Goal: Task Accomplishment & Management: Manage account settings

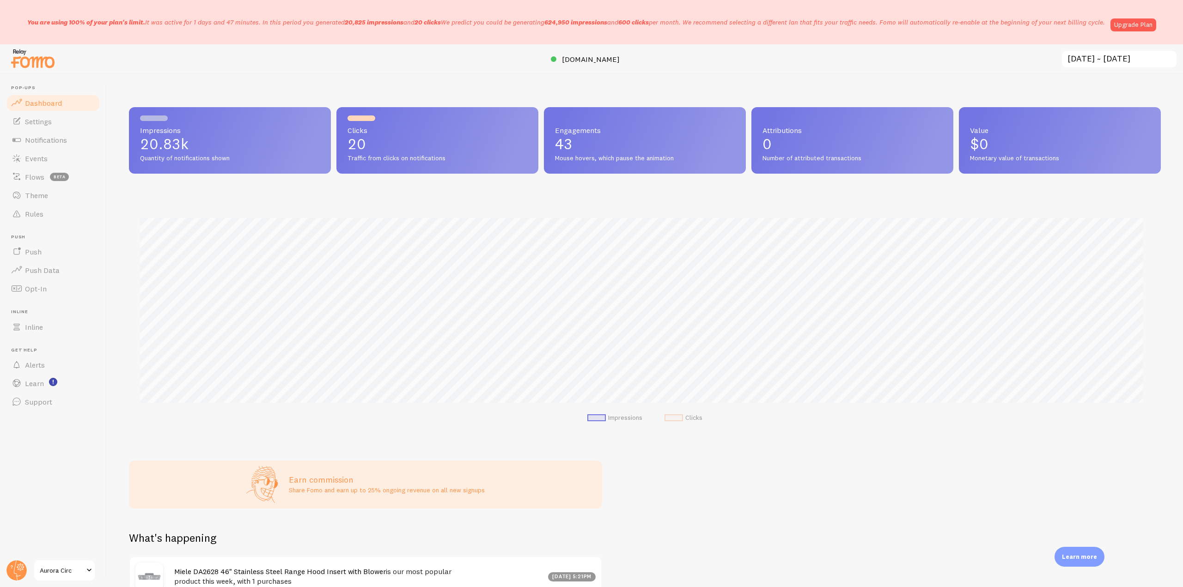
scroll to position [243, 1025]
click at [23, 568] on circle at bounding box center [16, 571] width 20 height 20
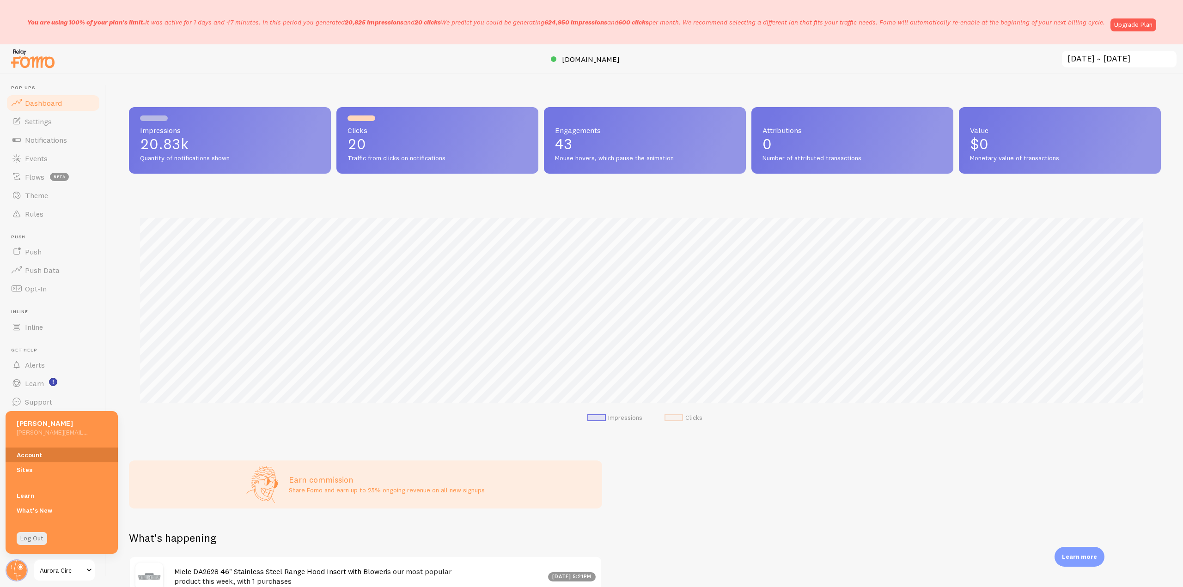
click at [44, 456] on link "Account" at bounding box center [62, 455] width 112 height 15
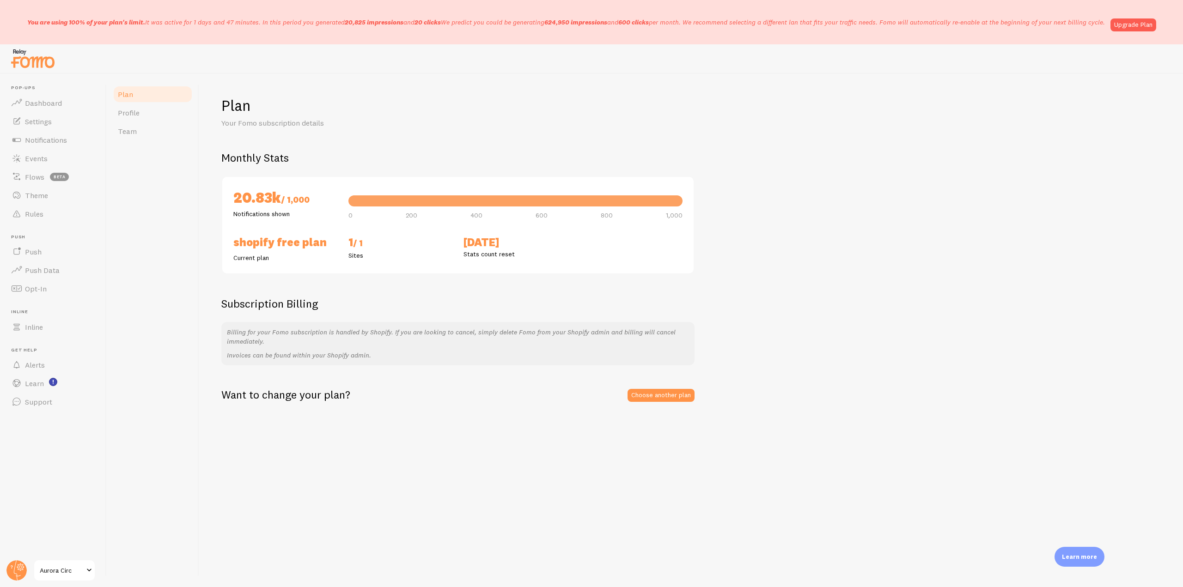
click at [111, 130] on div "Plan Profile Team" at bounding box center [153, 330] width 92 height 513
click at [137, 132] on link "Team" at bounding box center [152, 131] width 81 height 18
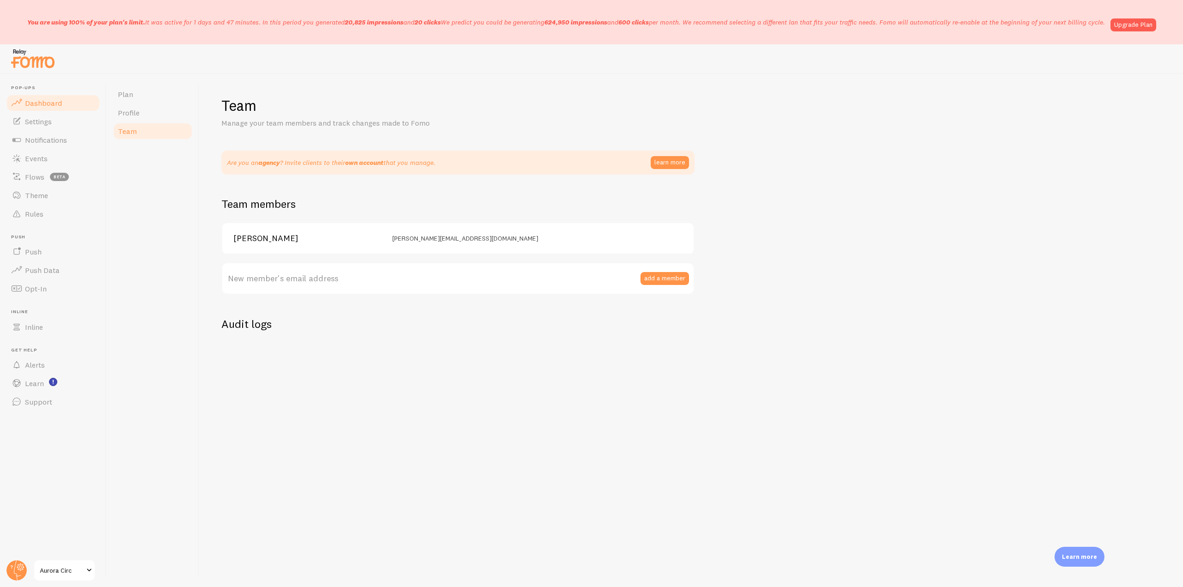
click at [60, 103] on span "Dashboard" at bounding box center [43, 102] width 37 height 9
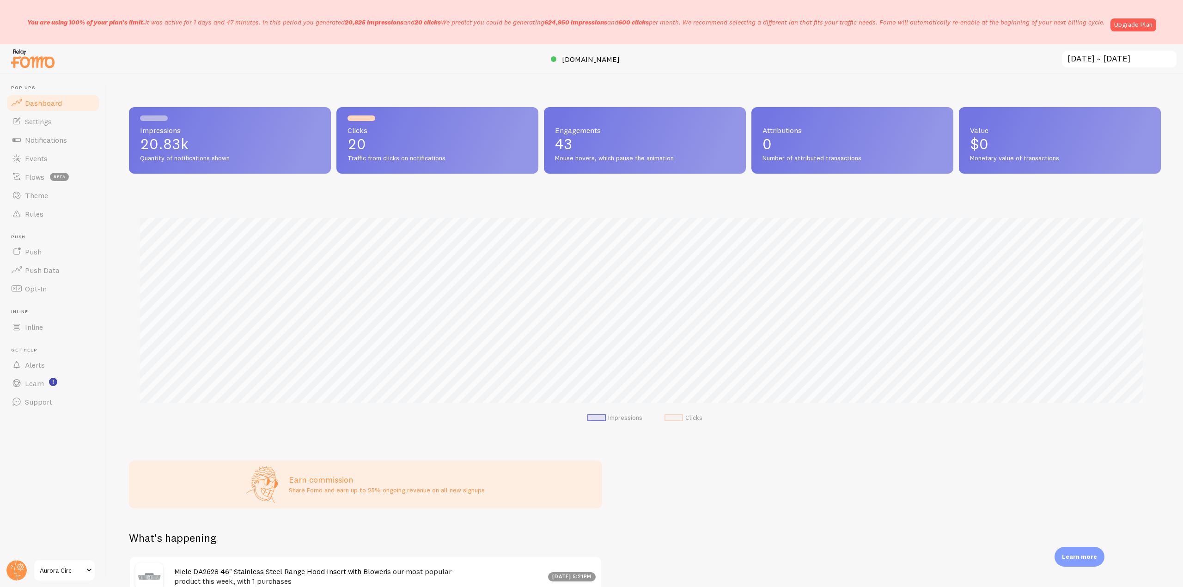
scroll to position [243, 1025]
drag, startPoint x: 23, startPoint y: 24, endPoint x: 1107, endPoint y: 22, distance: 1084.1
click at [1107, 22] on div "You are using 100% of your plan's limit. It was active for 1 days and 47 minute…" at bounding box center [591, 22] width 1183 height 44
copy p "You are using 100% of your plan's limit. It was active for 1 days and 47 minute…"
